Goal: Information Seeking & Learning: Check status

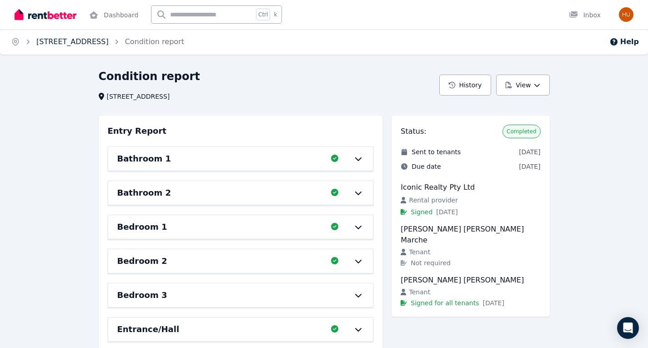
click at [88, 40] on link "2/47 Waverley St, Bondi Junction" at bounding box center [72, 41] width 72 height 9
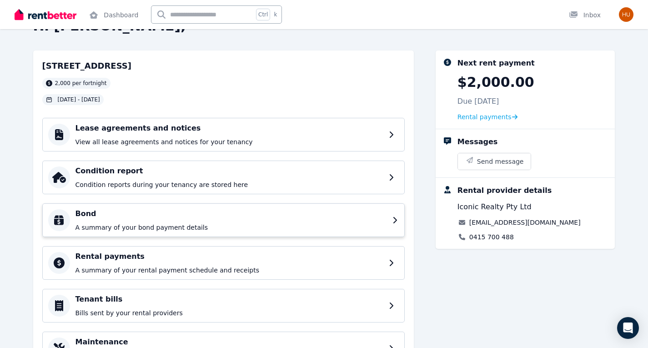
scroll to position [80, 0]
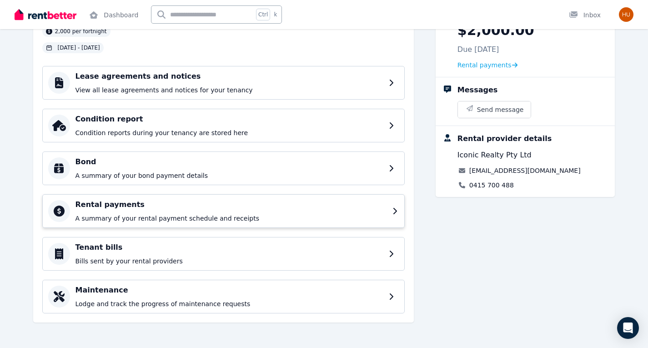
click at [227, 218] on p "A summary of your rental payment schedule and receipts" at bounding box center [232, 218] width 312 height 9
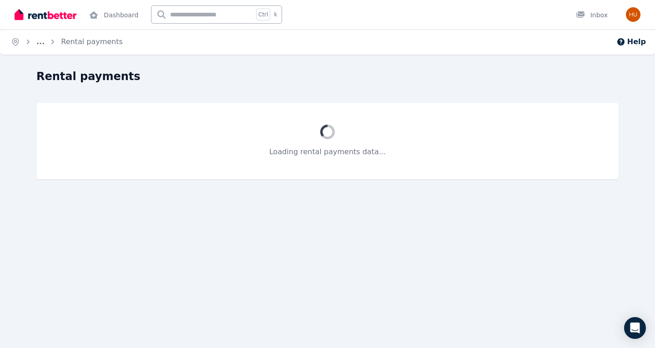
click at [227, 218] on div "Home ... Rental payments Help Rental payments Loading rental payments data..." at bounding box center [327, 174] width 655 height 348
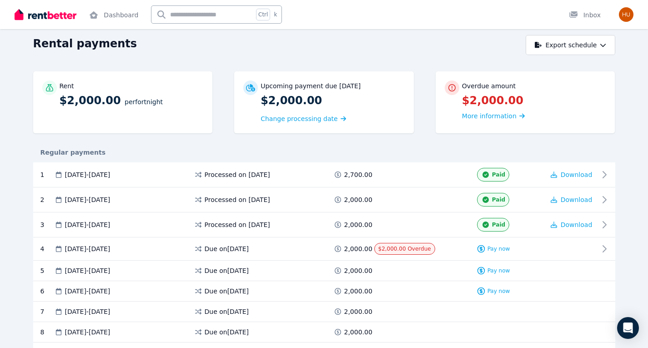
scroll to position [34, 0]
click at [605, 246] on icon at bounding box center [607, 249] width 11 height 11
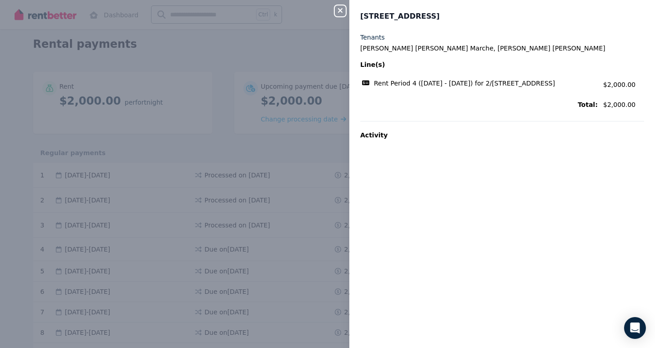
click at [284, 133] on div "Close panel 2/47 Waverley St, Bondi Junction Tenants Théo Lucas Marvin Marche, …" at bounding box center [327, 174] width 655 height 348
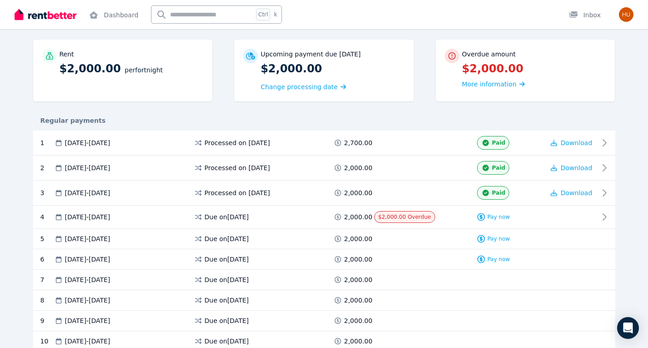
scroll to position [67, 0]
